Goal: Information Seeking & Learning: Understand process/instructions

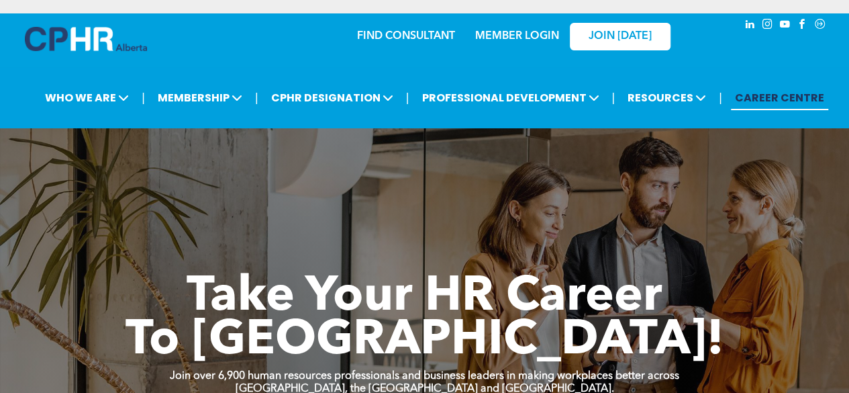
click at [538, 50] on div "MEMBER LOGIN" at bounding box center [488, 36] width 124 height 42
click at [521, 39] on link "MEMBER LOGIN" at bounding box center [517, 36] width 84 height 11
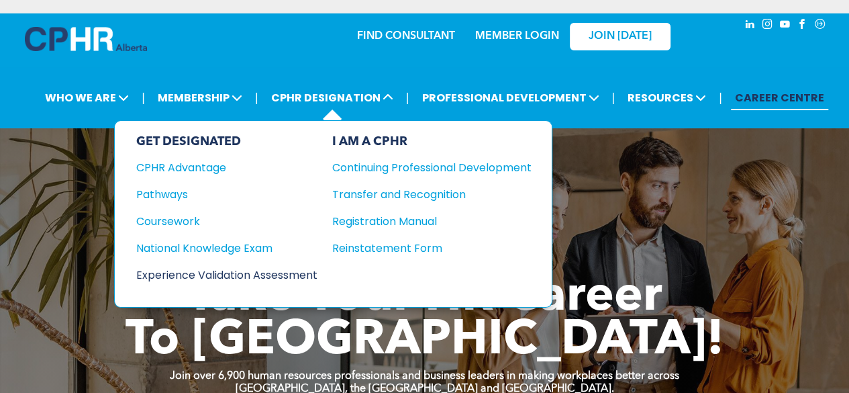
click at [193, 266] on div "Experience Validation Assessment" at bounding box center [217, 274] width 163 height 17
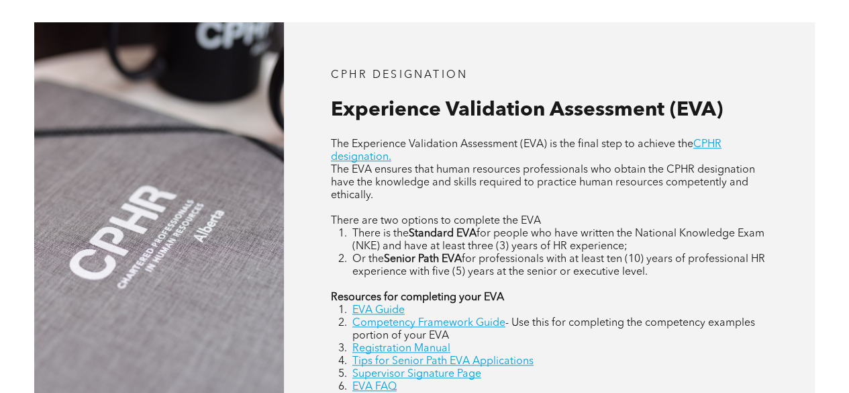
scroll to position [537, 0]
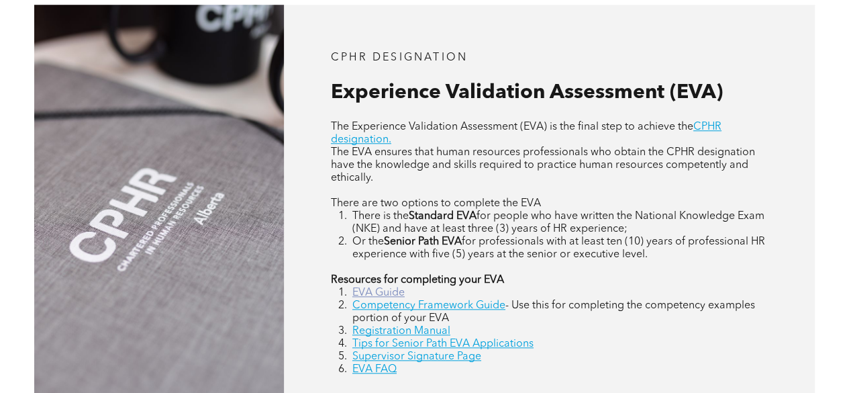
click at [386, 297] on link "EVA Guide" at bounding box center [378, 292] width 52 height 11
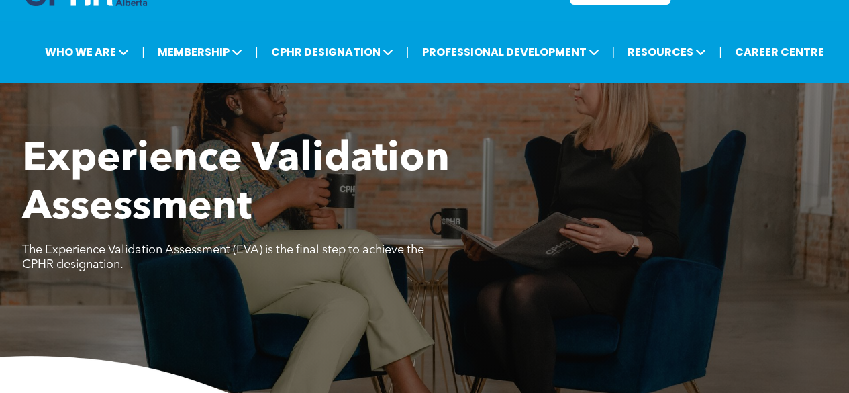
scroll to position [67, 0]
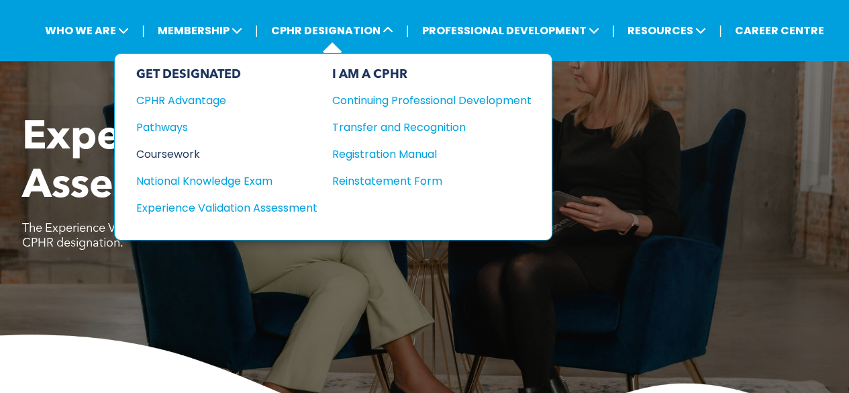
click at [182, 150] on div "Coursework" at bounding box center [217, 154] width 163 height 17
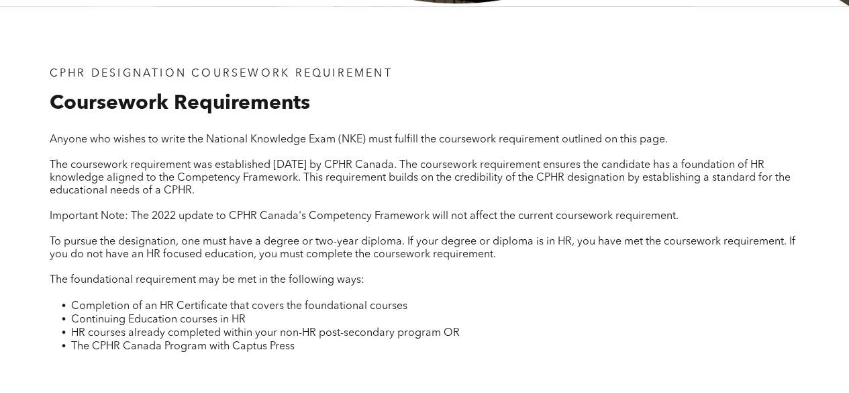
scroll to position [470, 0]
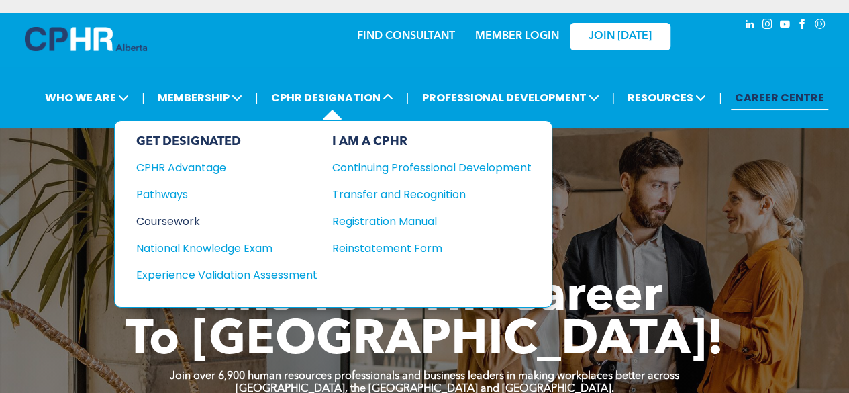
click at [178, 222] on div "Coursework" at bounding box center [217, 221] width 163 height 17
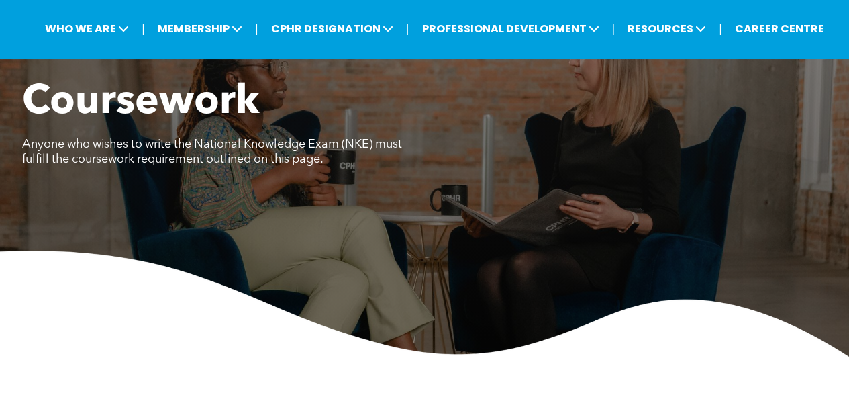
scroll to position [67, 0]
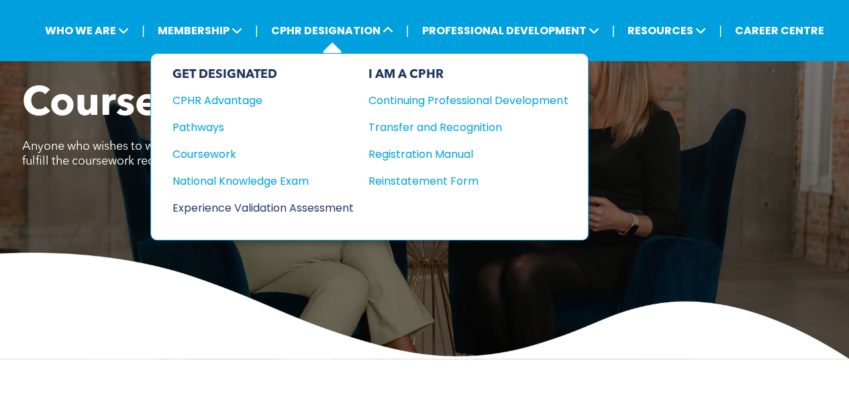
click at [234, 203] on div "Experience Validation Assessment" at bounding box center [254, 207] width 163 height 17
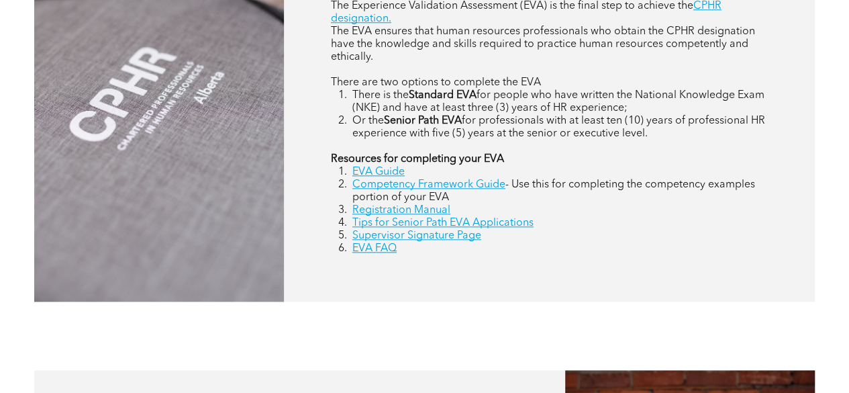
scroll to position [671, 0]
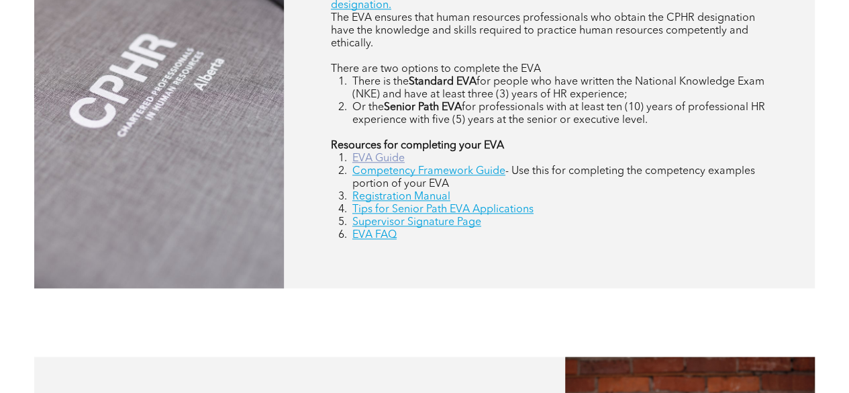
click at [371, 159] on link "EVA Guide" at bounding box center [378, 158] width 52 height 11
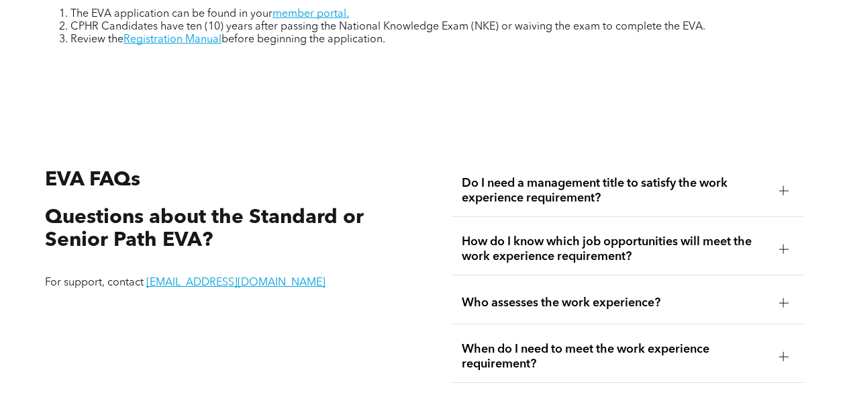
scroll to position [1812, 0]
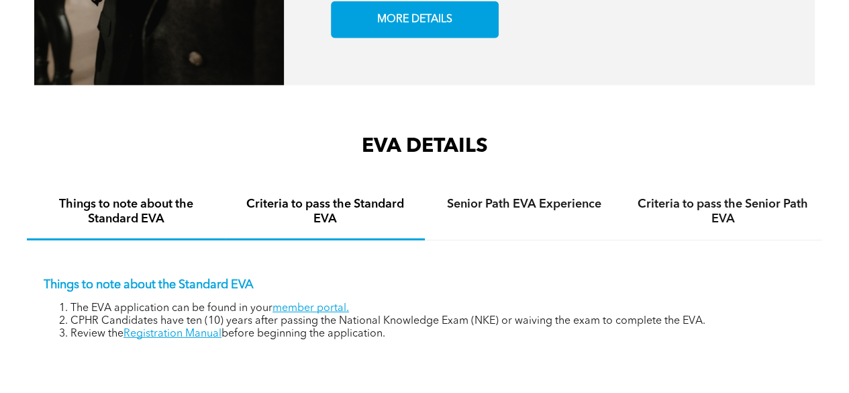
click at [324, 206] on h4 "Criteria to pass the Standard EVA" at bounding box center [325, 212] width 175 height 30
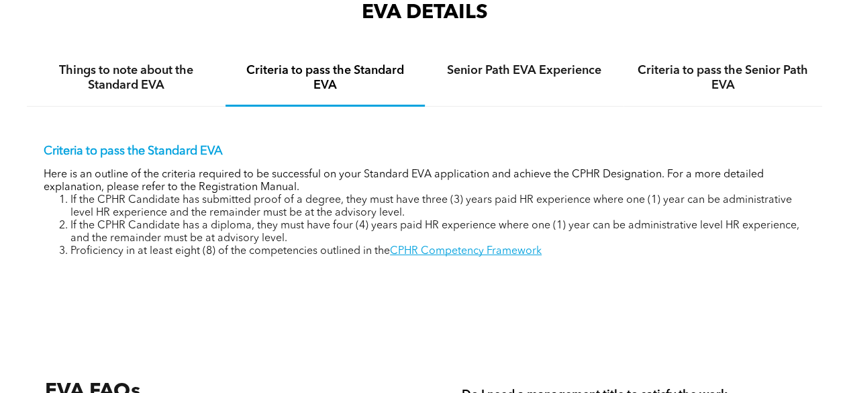
scroll to position [1947, 0]
